Goal: Task Accomplishment & Management: Manage account settings

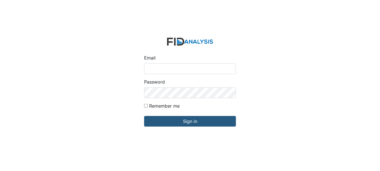
click at [175, 68] on input "Email" at bounding box center [190, 68] width 92 height 11
type input "[EMAIL_ADDRESS][DOMAIN_NAME]"
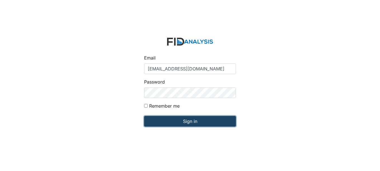
click at [193, 123] on input "Sign in" at bounding box center [190, 121] width 92 height 11
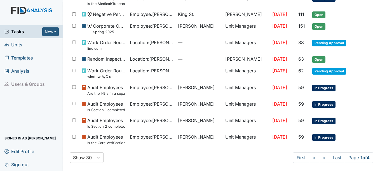
scroll to position [386, 0]
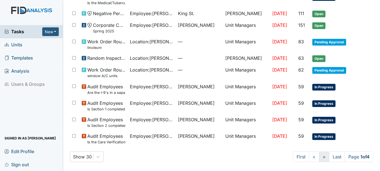
click at [319, 156] on link ">" at bounding box center [324, 157] width 10 height 11
click at [318, 156] on link ">" at bounding box center [323, 157] width 10 height 11
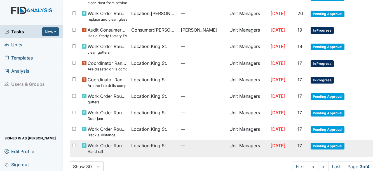
scroll to position [396, 0]
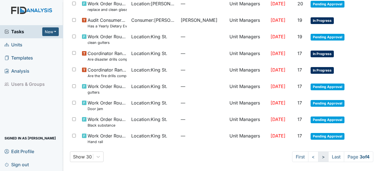
click at [318, 157] on link ">" at bounding box center [323, 157] width 10 height 11
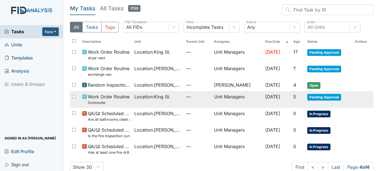
scroll to position [10, 0]
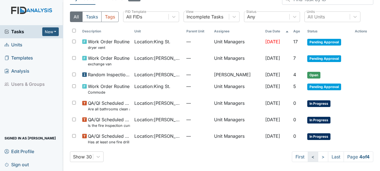
click at [308, 156] on link "<" at bounding box center [313, 157] width 10 height 11
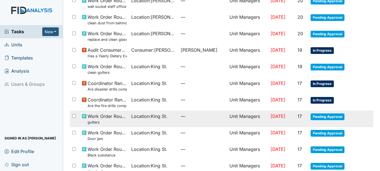
scroll to position [396, 0]
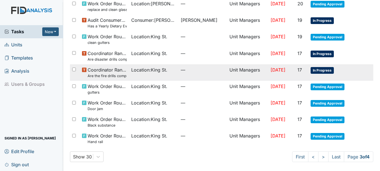
click at [321, 69] on span "In Progress" at bounding box center [321, 70] width 23 height 7
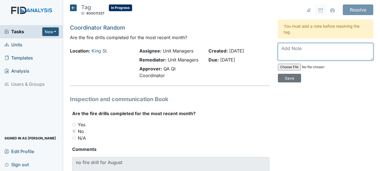
click at [301, 49] on textarea at bounding box center [325, 51] width 95 height 17
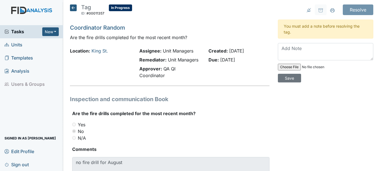
click at [14, 45] on span "Units" at bounding box center [13, 45] width 18 height 9
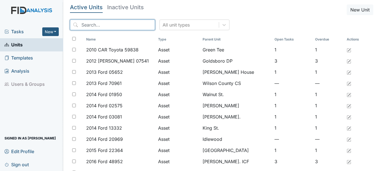
click at [115, 24] on input "search" at bounding box center [112, 25] width 85 height 11
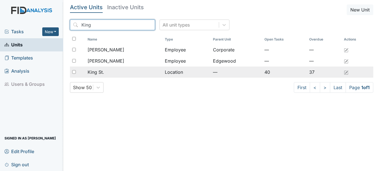
type input "King"
click at [103, 71] on span "King St." at bounding box center [96, 72] width 16 height 7
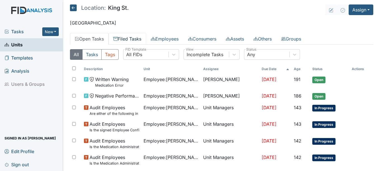
click at [135, 38] on link "Filed Tasks" at bounding box center [126, 39] width 37 height 12
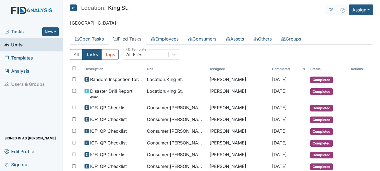
click at [74, 7] on icon at bounding box center [73, 7] width 7 height 7
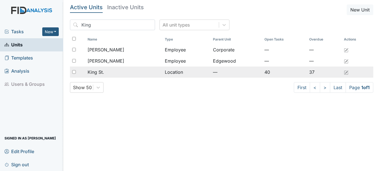
click at [95, 71] on span "King St." at bounding box center [96, 72] width 16 height 7
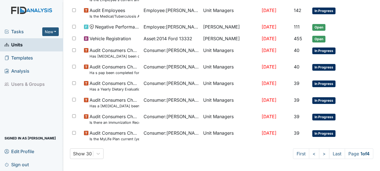
scroll to position [413, 0]
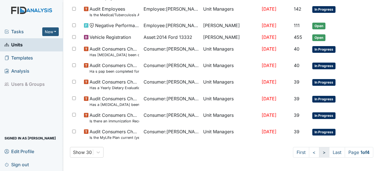
click at [319, 154] on link ">" at bounding box center [324, 152] width 10 height 11
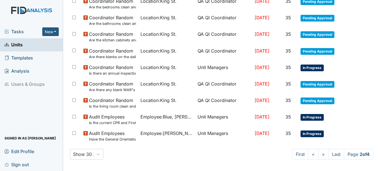
scroll to position [428, 0]
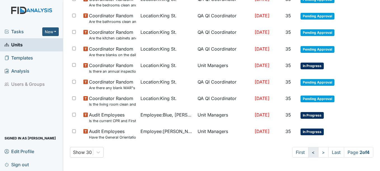
click at [308, 153] on link "<" at bounding box center [313, 152] width 10 height 11
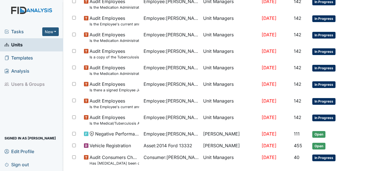
scroll to position [336, 0]
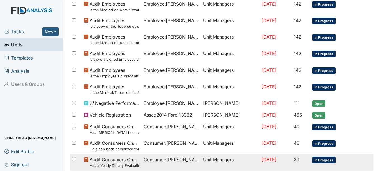
click at [325, 160] on span "In Progress" at bounding box center [323, 160] width 23 height 7
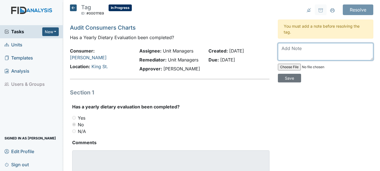
click at [295, 53] on textarea at bounding box center [325, 51] width 95 height 17
type textarea "uploaded in therap"
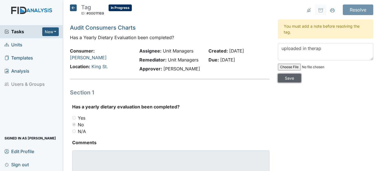
click at [291, 79] on input "Save" at bounding box center [289, 78] width 23 height 9
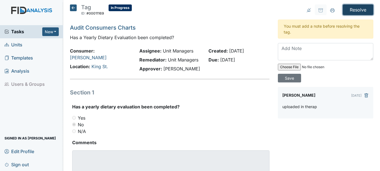
click at [357, 10] on input "Resolve" at bounding box center [358, 9] width 30 height 11
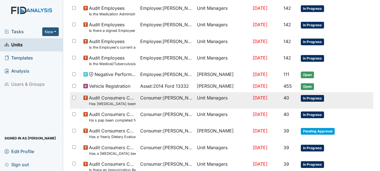
scroll to position [391, 0]
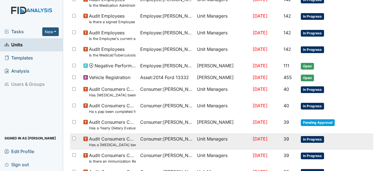
click at [309, 139] on span "In Progress" at bounding box center [312, 139] width 23 height 7
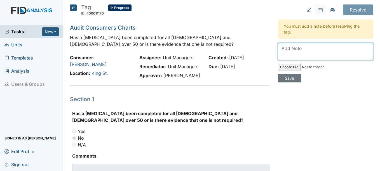
click at [287, 48] on textarea at bounding box center [325, 51] width 95 height 17
click at [347, 48] on textarea "consumer not of age for a colonocopy" at bounding box center [325, 51] width 95 height 17
type textarea "consumer not of age for a colonoscopy"
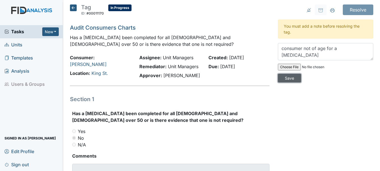
click at [290, 78] on input "Save" at bounding box center [289, 78] width 23 height 9
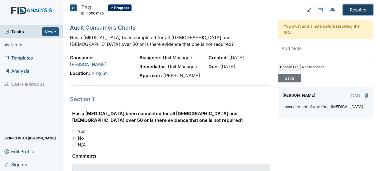
click at [350, 9] on input "Resolve" at bounding box center [358, 9] width 30 height 11
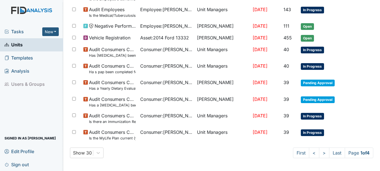
scroll to position [432, 0]
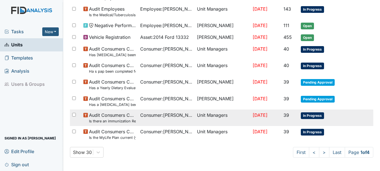
click at [312, 115] on span "In Progress" at bounding box center [312, 115] width 23 height 7
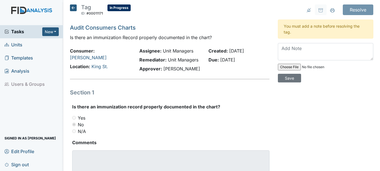
scroll to position [28, 0]
